Goal: Information Seeking & Learning: Learn about a topic

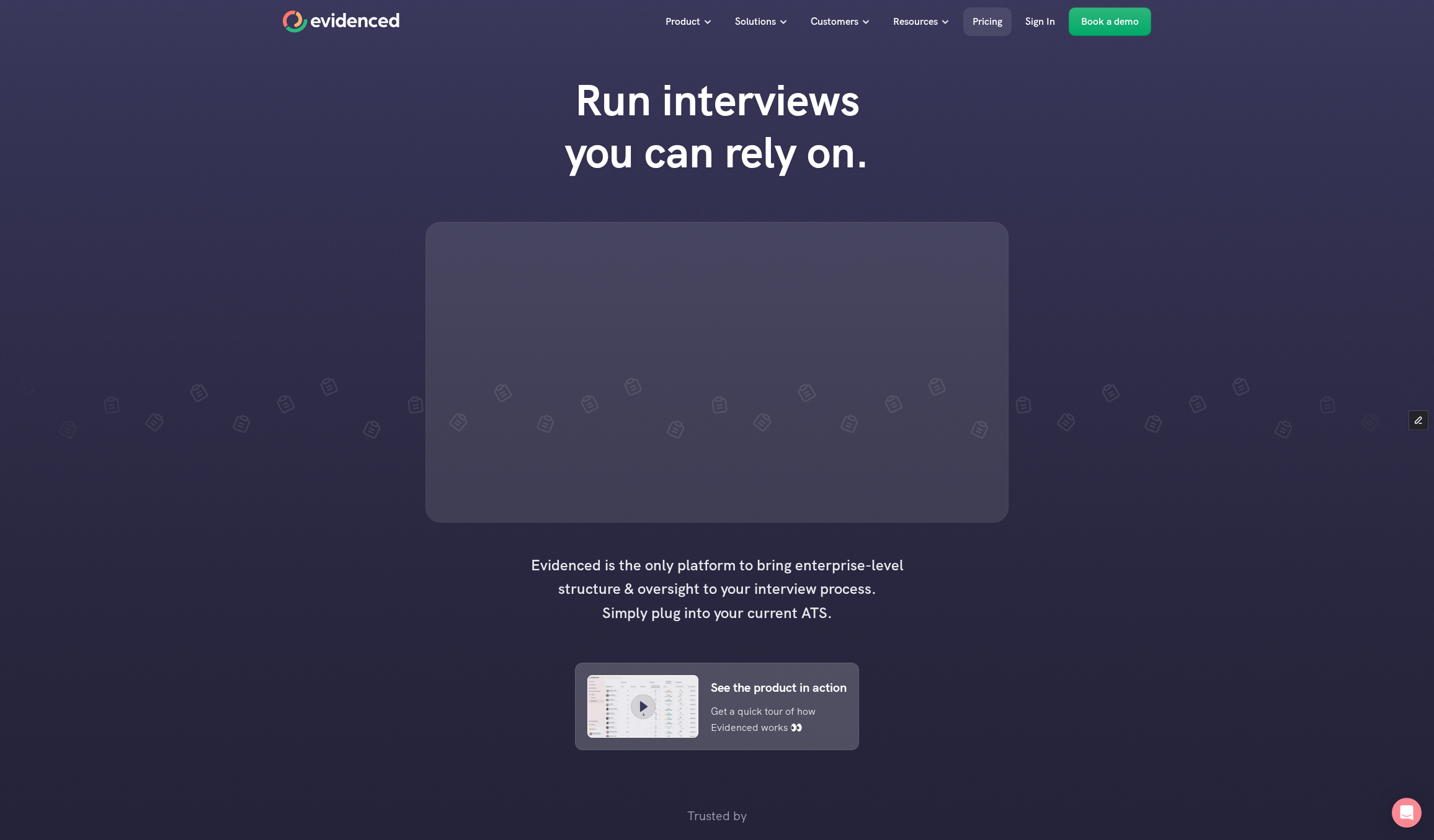
click at [978, 26] on p "Pricing" at bounding box center [987, 22] width 30 height 16
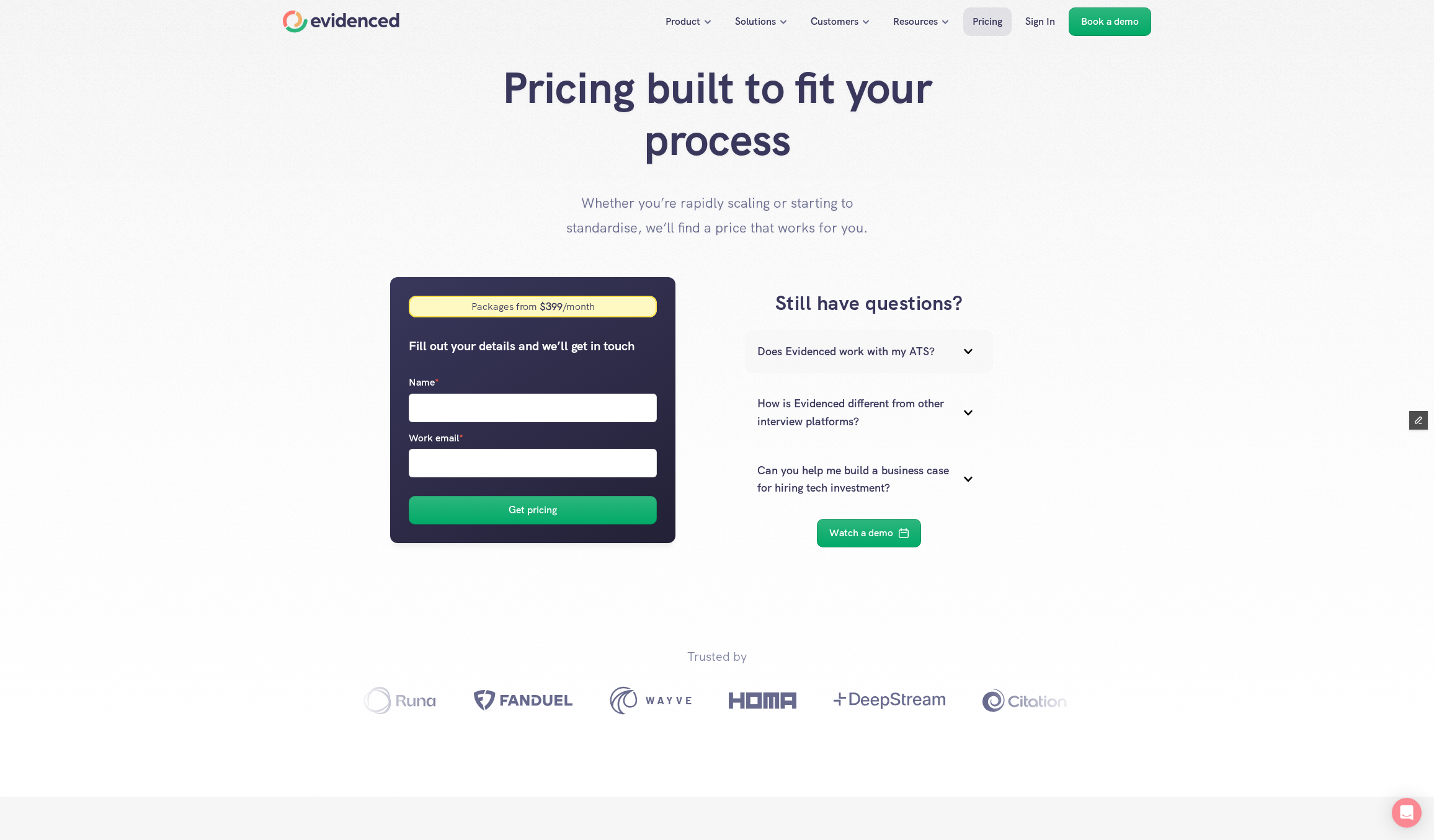
click at [872, 371] on div "Does Evidenced work with my ATS?" at bounding box center [869, 351] width 248 height 43
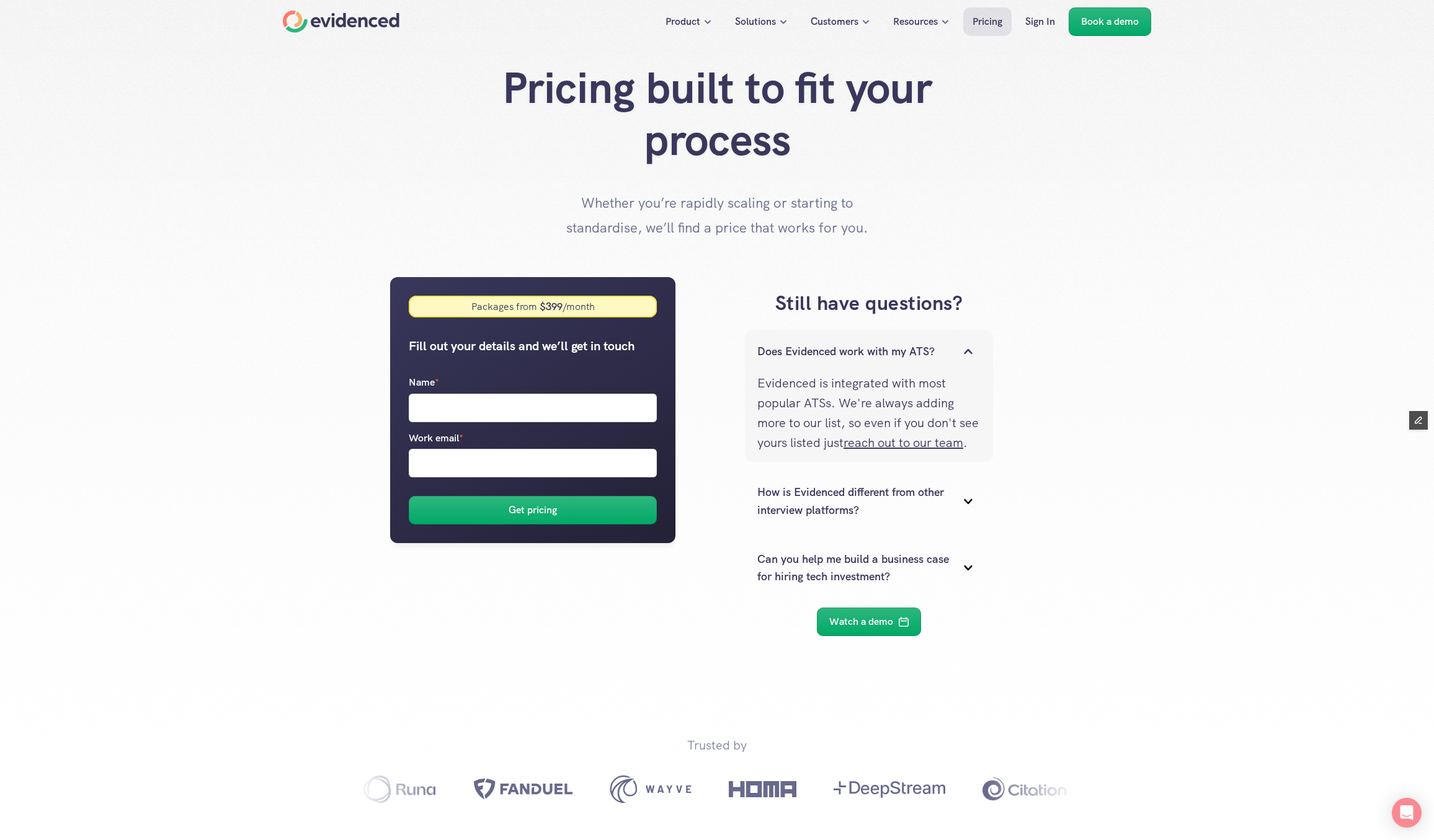
click at [872, 371] on div "Does Evidenced work with my ATS?" at bounding box center [869, 351] width 248 height 43
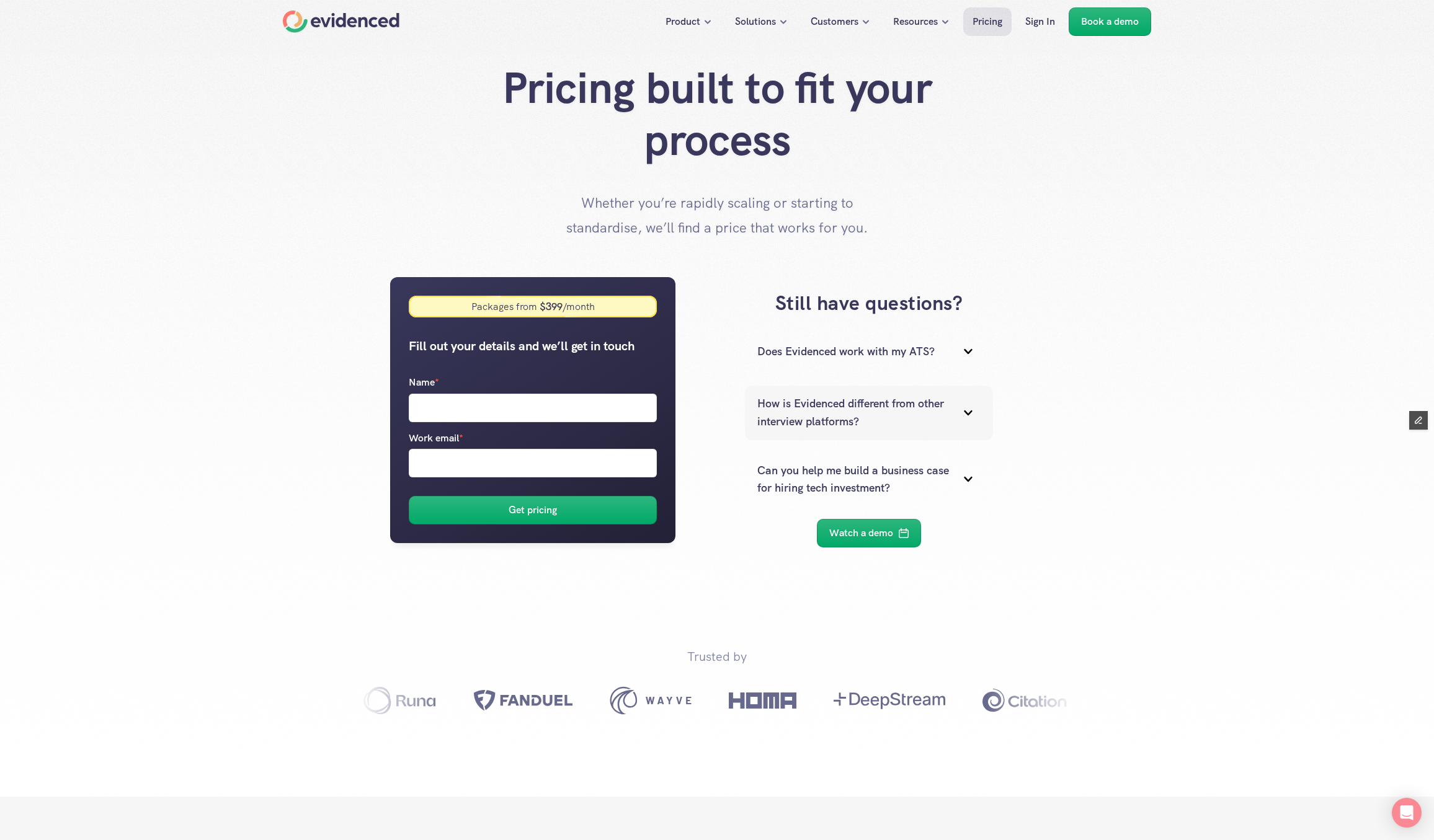
click at [863, 417] on p "How is Evidenced different from other interview platforms?" at bounding box center [853, 412] width 192 height 36
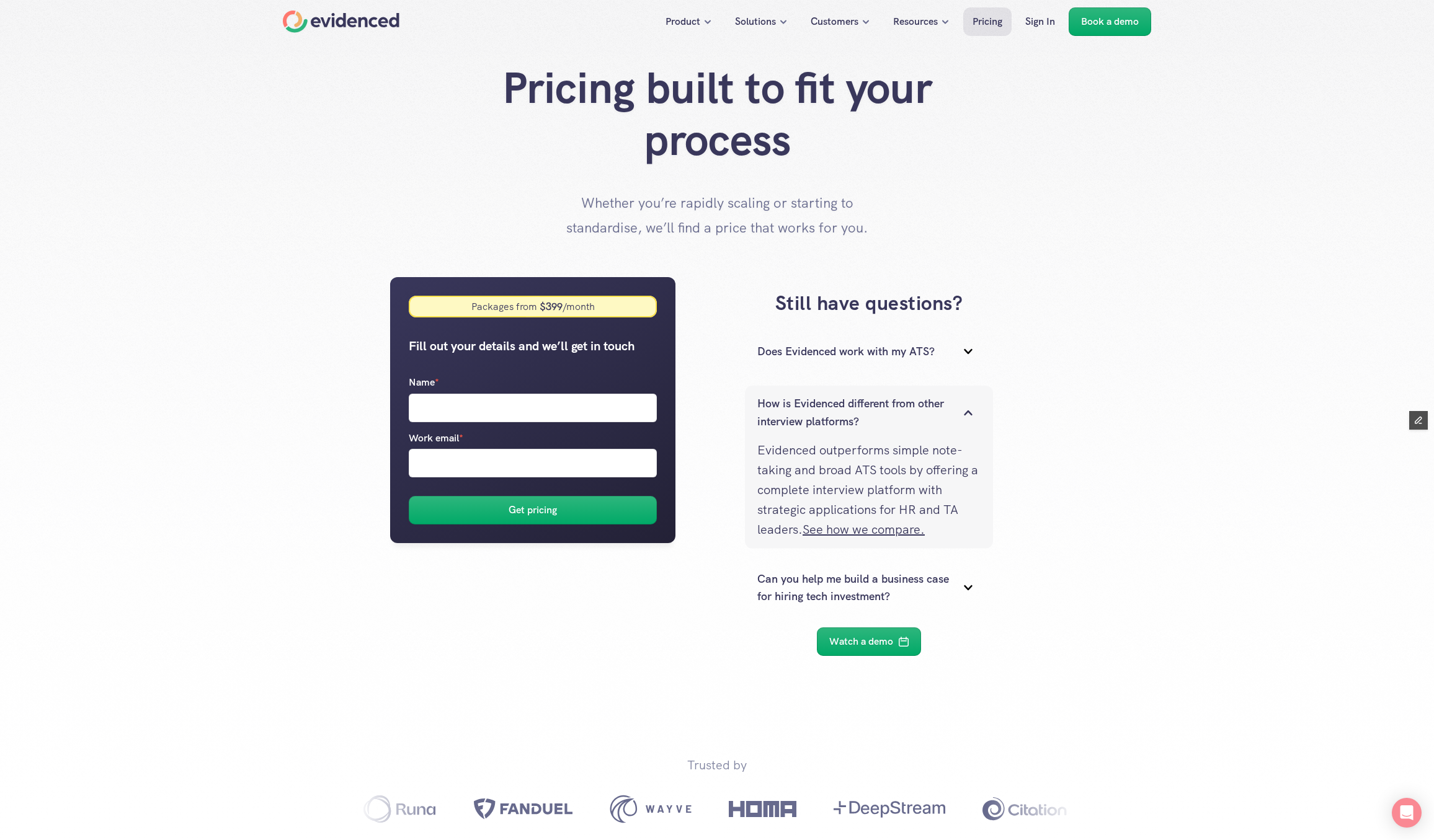
click at [863, 417] on p "How is Evidenced different from other interview platforms?" at bounding box center [853, 412] width 192 height 36
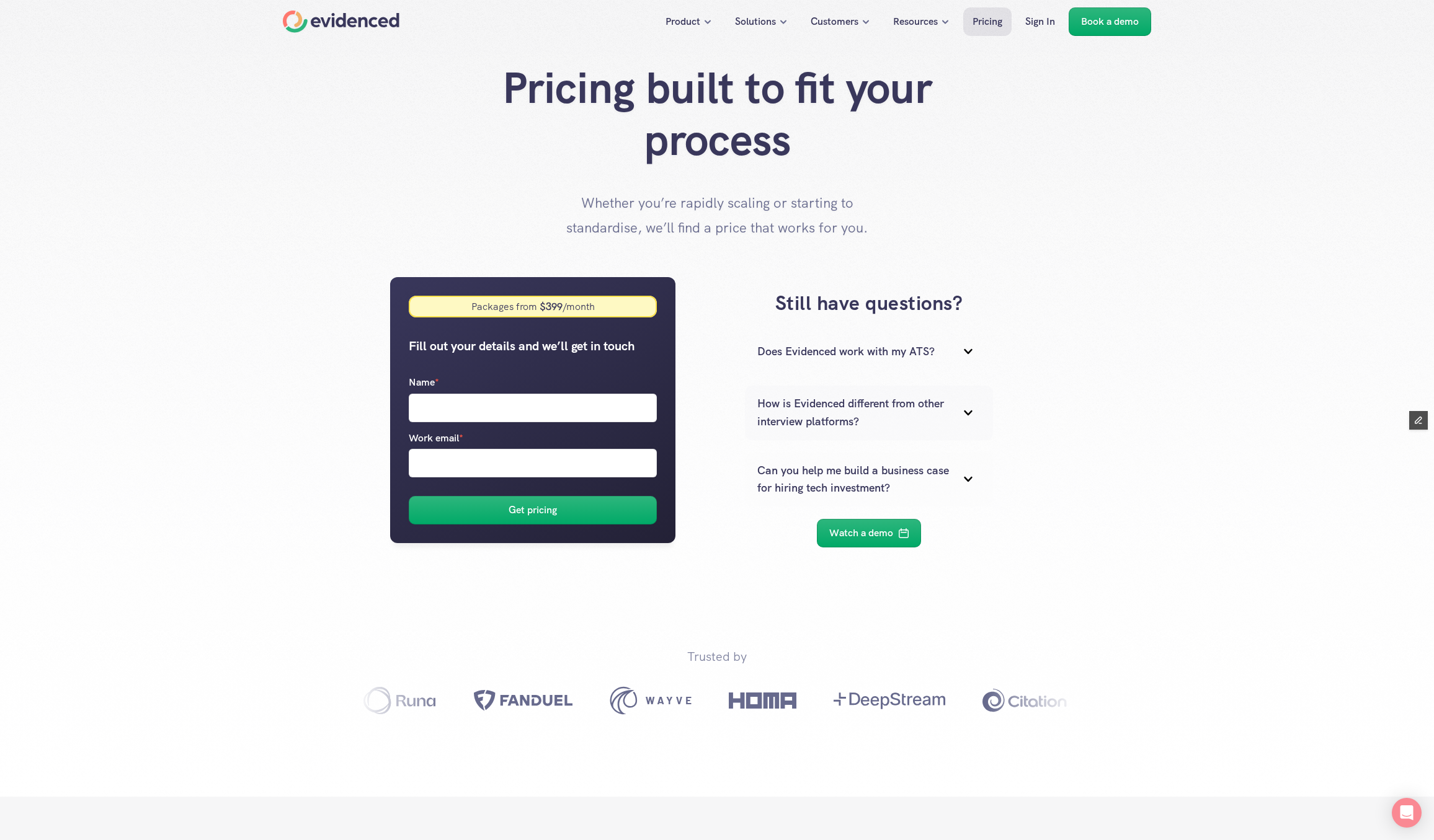
click at [854, 455] on div "Can you help me build a business case for hiring tech investment?" at bounding box center [869, 479] width 248 height 55
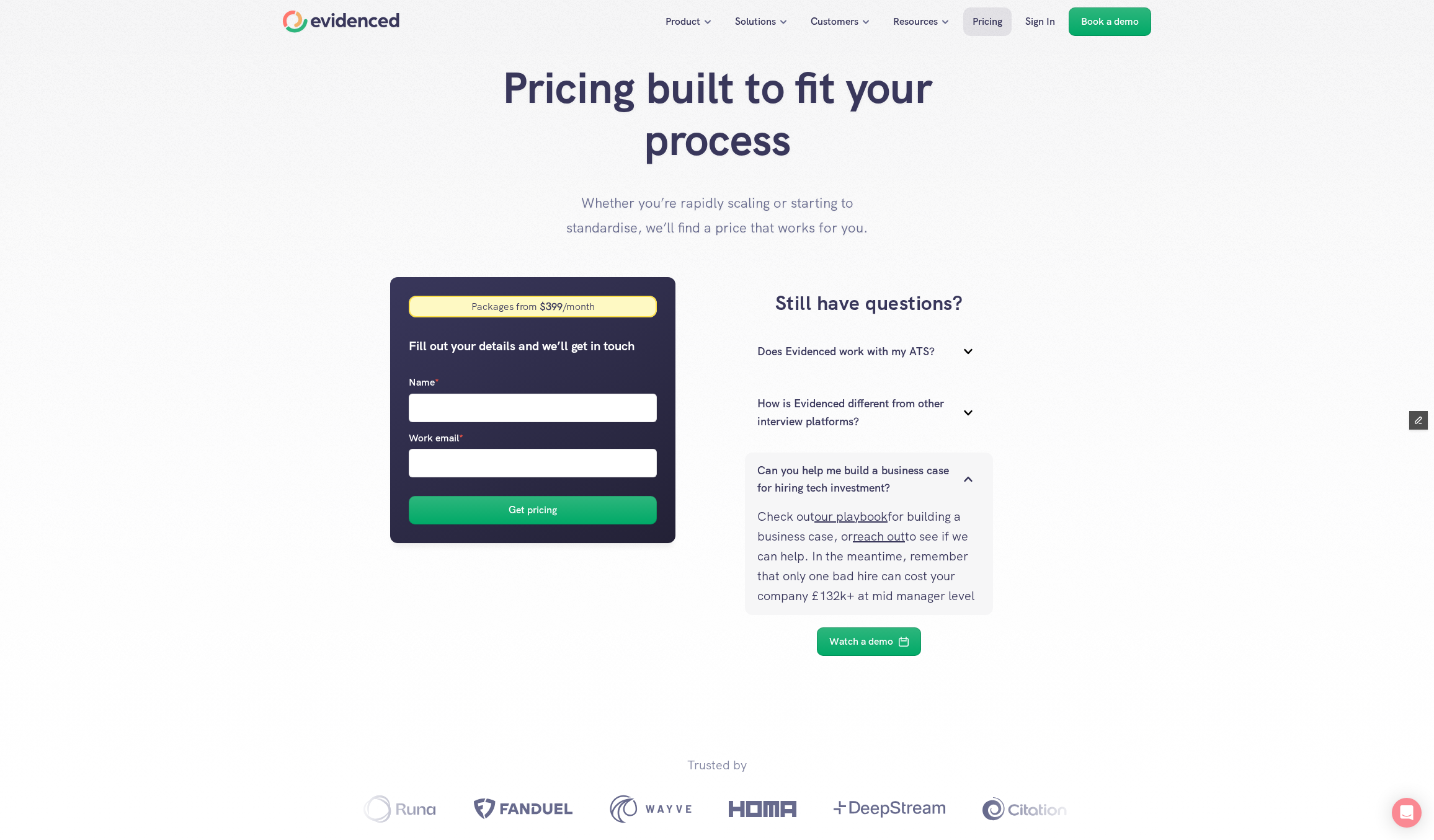
click at [854, 455] on div "Can you help me build a business case for hiring tech investment?" at bounding box center [869, 479] width 248 height 55
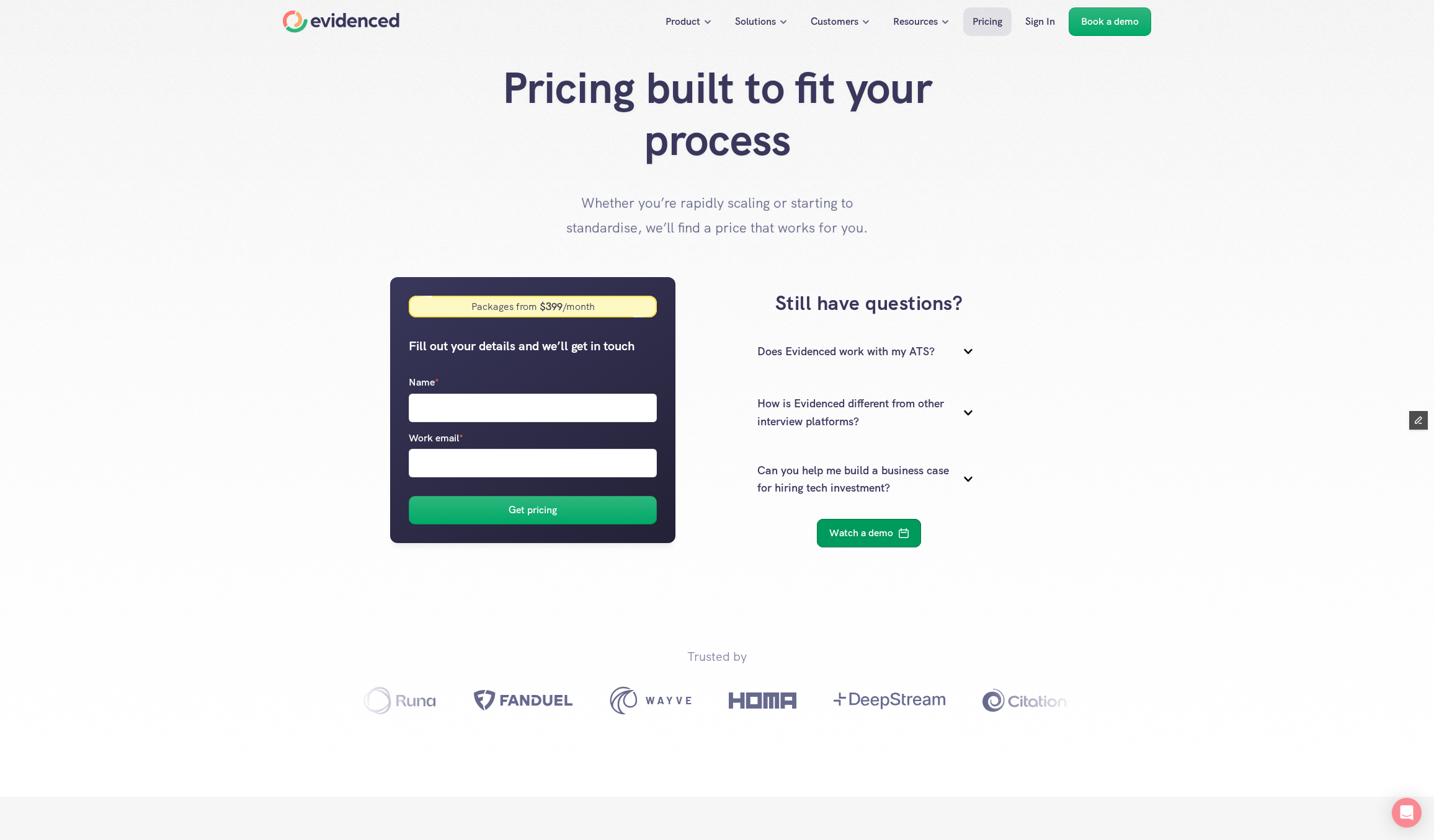
click at [867, 531] on p "Watch a demo" at bounding box center [860, 533] width 64 height 16
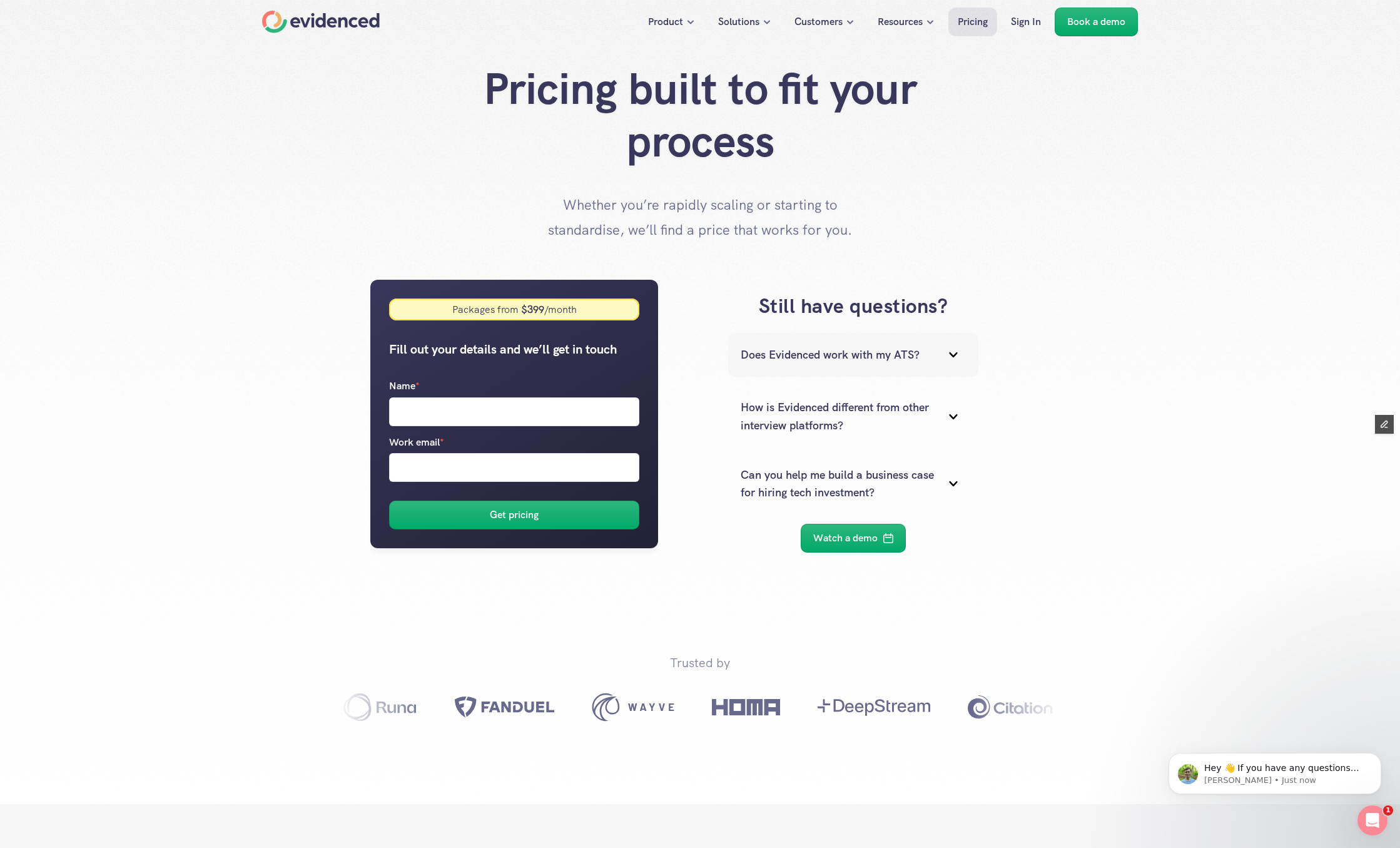
click at [838, 365] on div "Does Evidenced work with my ATS?" at bounding box center [853, 355] width 250 height 44
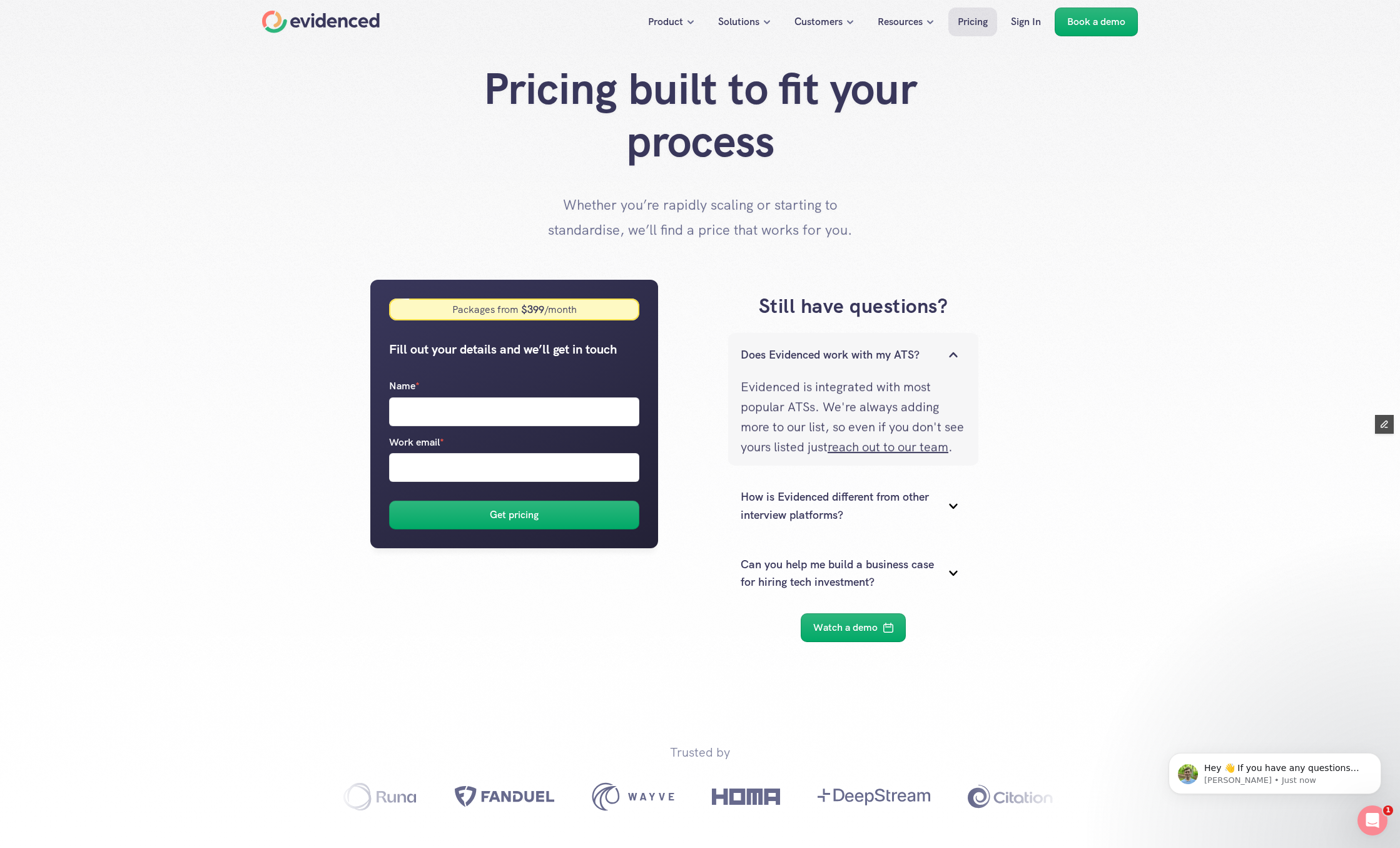
click at [838, 365] on div "Does Evidenced work with my ATS?" at bounding box center [853, 355] width 250 height 44
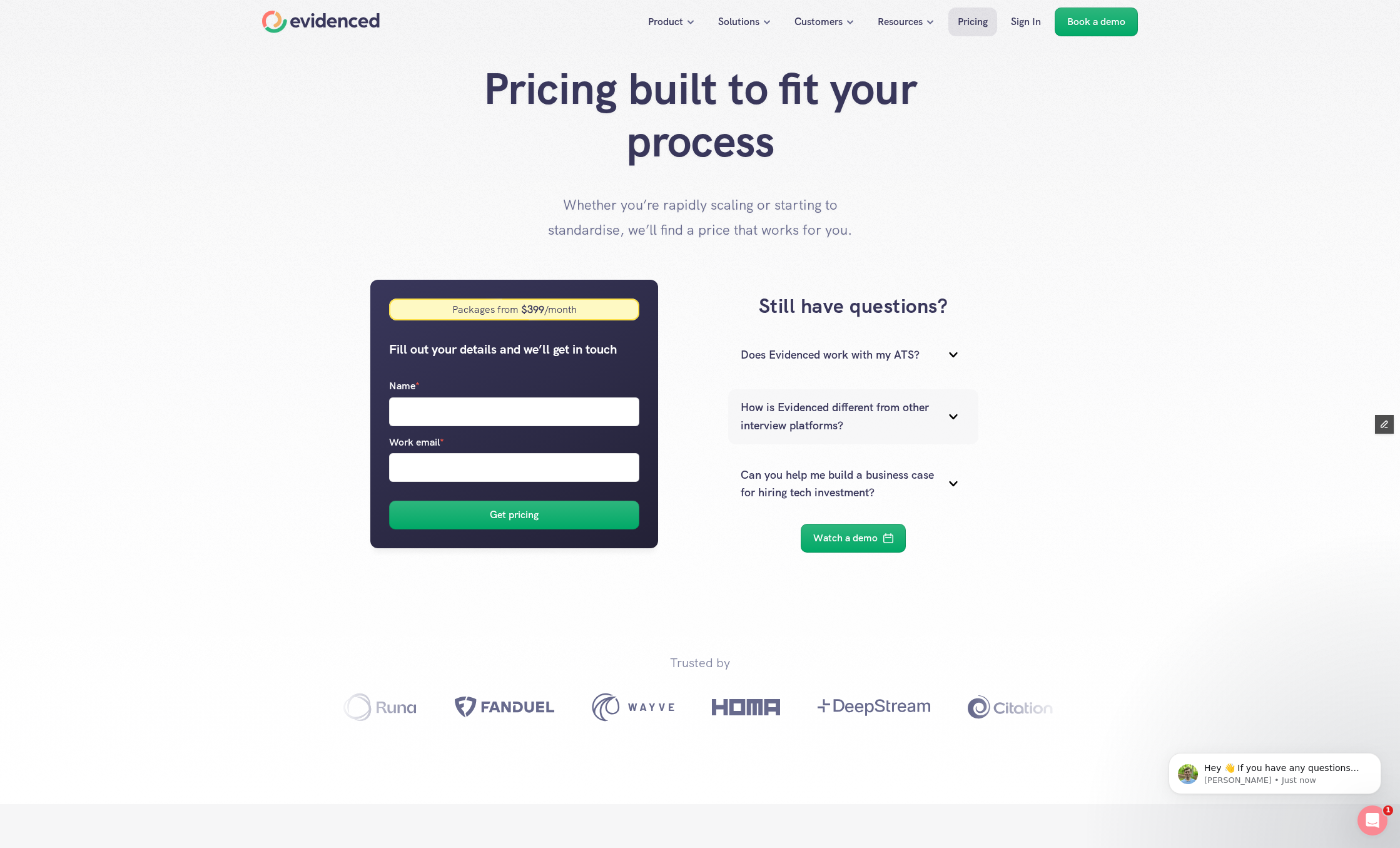
click at [829, 411] on p "How is Evidenced different from other interview platforms?" at bounding box center [837, 416] width 194 height 37
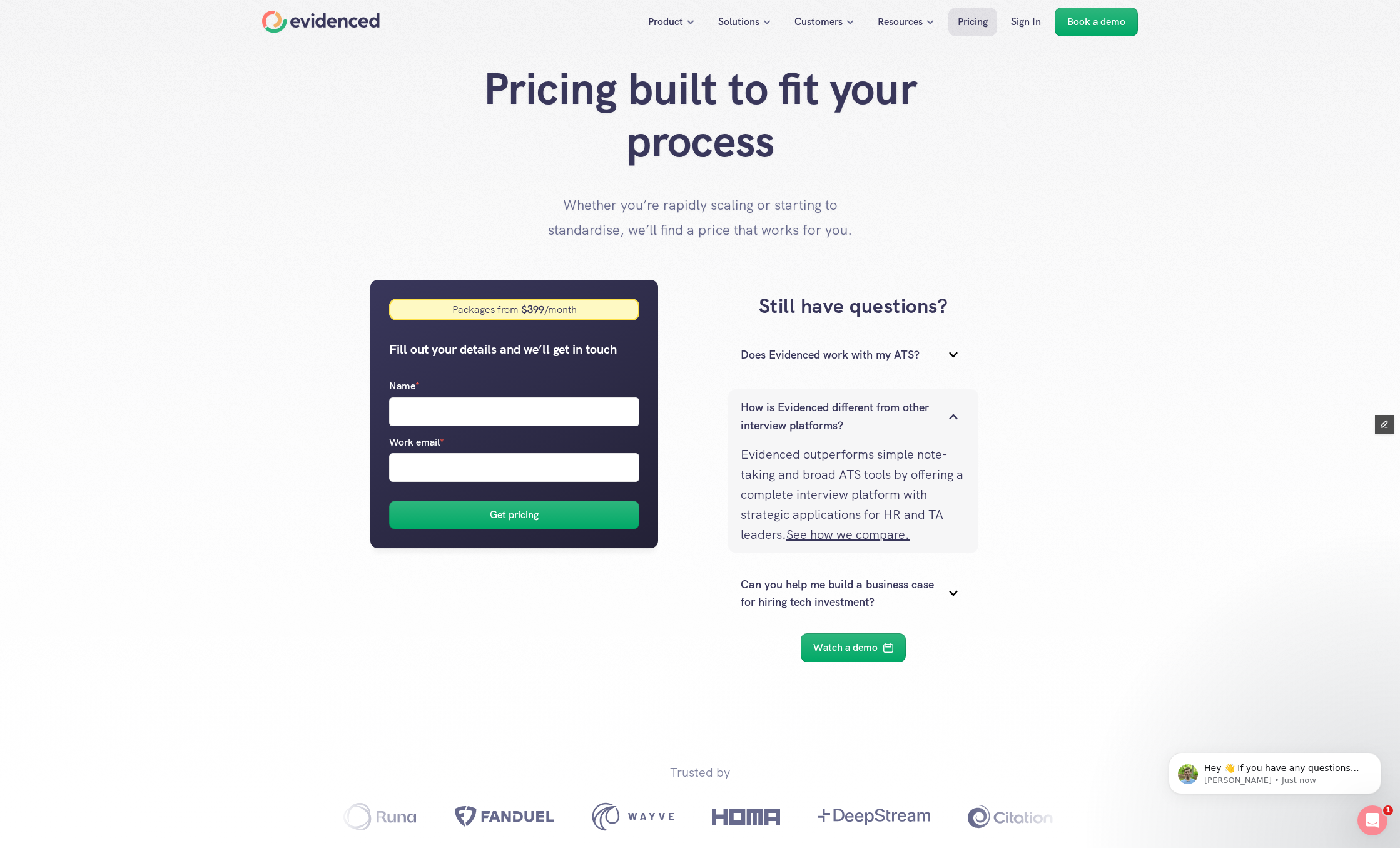
click at [829, 411] on p "How is Evidenced different from other interview platforms?" at bounding box center [837, 416] width 194 height 37
